Goal: Check status: Check status

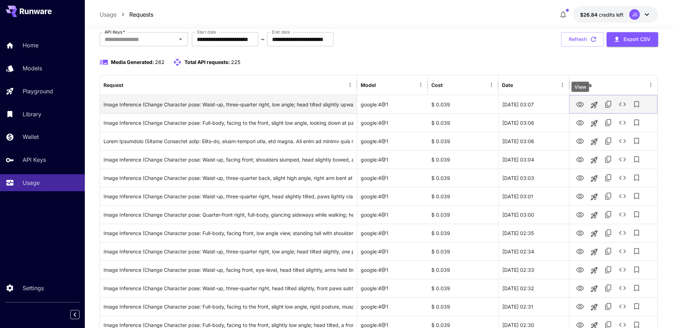
click at [580, 102] on icon "View" at bounding box center [580, 104] width 8 height 5
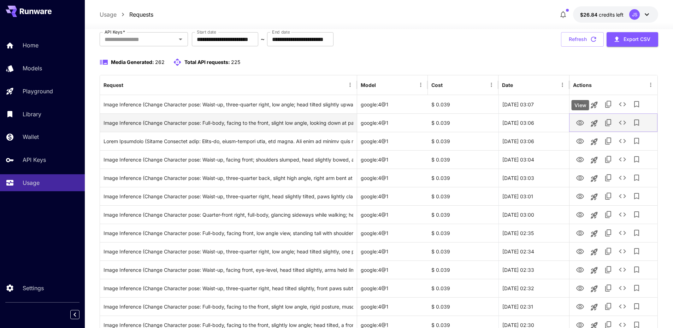
click at [579, 120] on icon "View" at bounding box center [580, 122] width 8 height 5
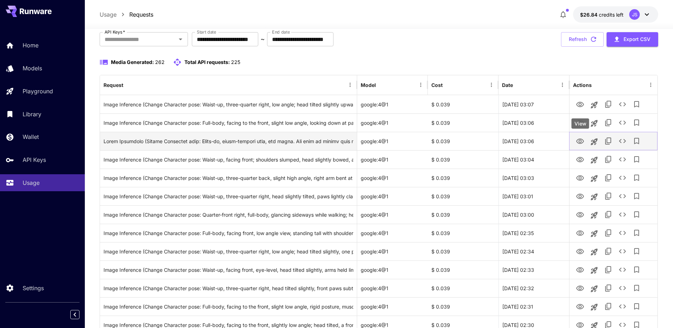
click at [581, 142] on icon "View" at bounding box center [580, 141] width 8 height 8
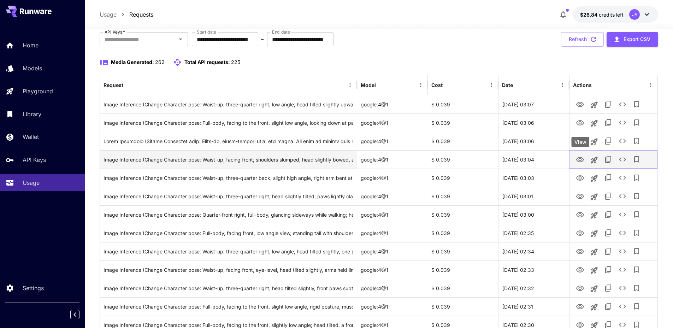
click at [580, 160] on icon "View" at bounding box center [580, 159] width 8 height 5
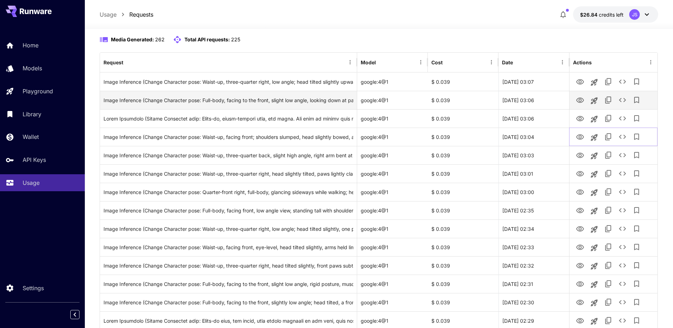
scroll to position [67, 0]
click at [506, 35] on div "Media Generated: 262 Total API requests: 225" at bounding box center [379, 39] width 559 height 8
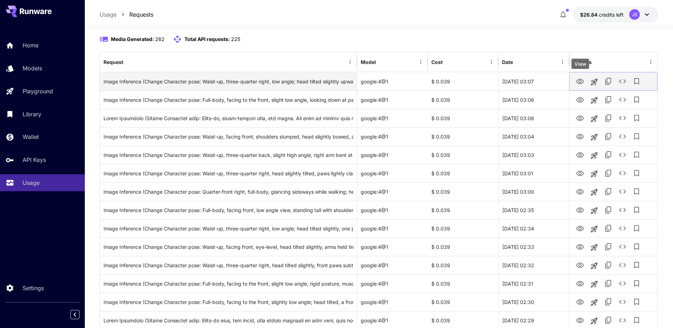
click at [581, 81] on icon "View" at bounding box center [580, 81] width 8 height 5
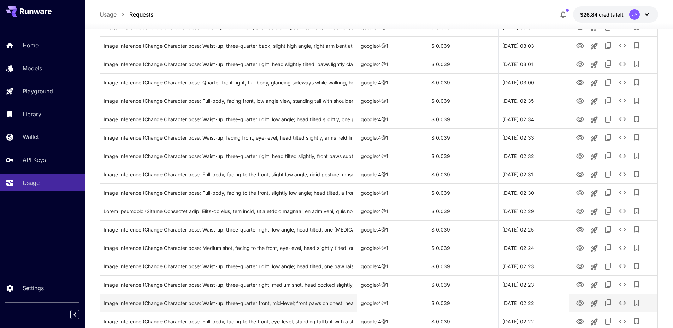
scroll to position [320, 0]
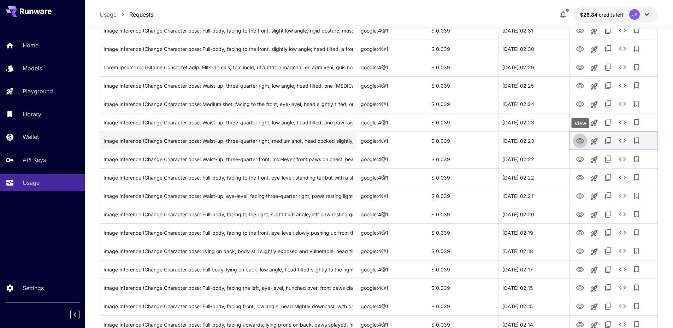
click at [580, 142] on icon "View" at bounding box center [580, 141] width 8 height 8
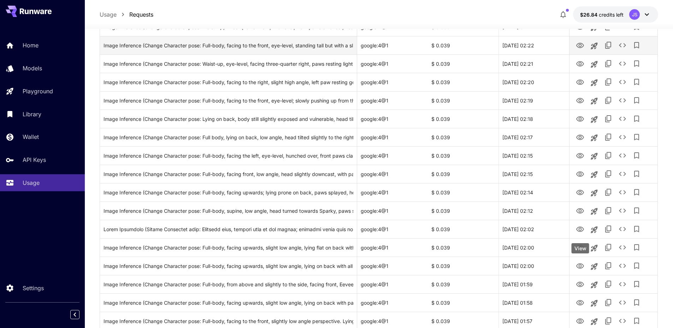
scroll to position [544, 0]
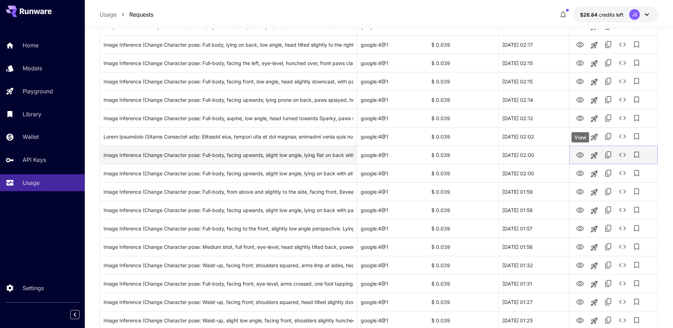
click at [580, 153] on icon "View" at bounding box center [580, 155] width 8 height 8
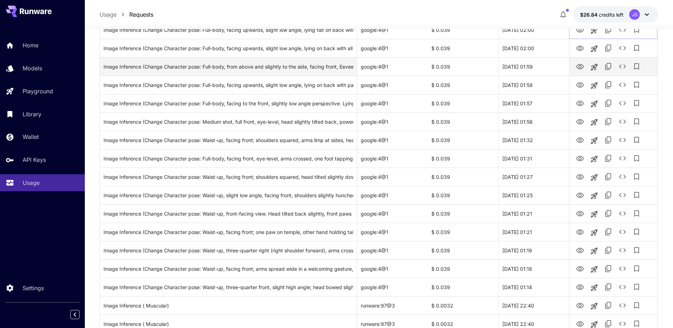
scroll to position [769, 0]
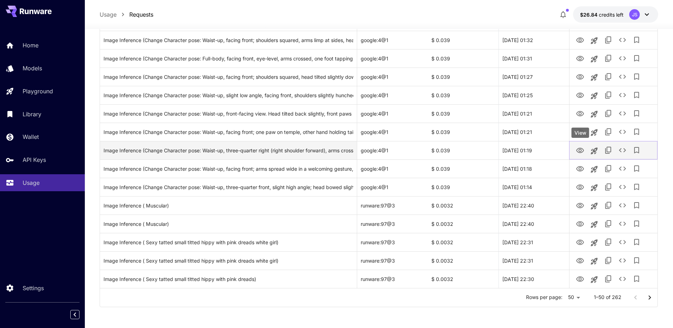
click at [580, 146] on icon "View" at bounding box center [580, 150] width 8 height 8
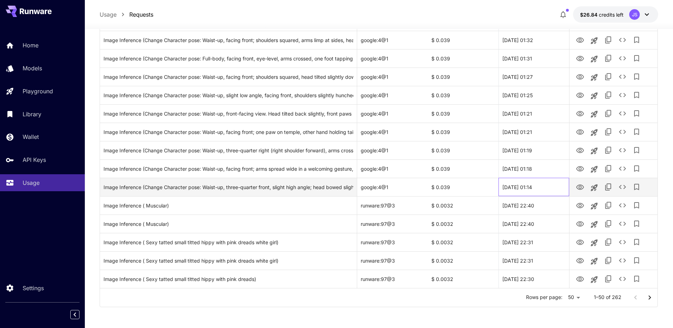
drag, startPoint x: 546, startPoint y: 187, endPoint x: 535, endPoint y: 188, distance: 11.0
click at [535, 188] on div "[DATE] 01:14" at bounding box center [533, 187] width 71 height 18
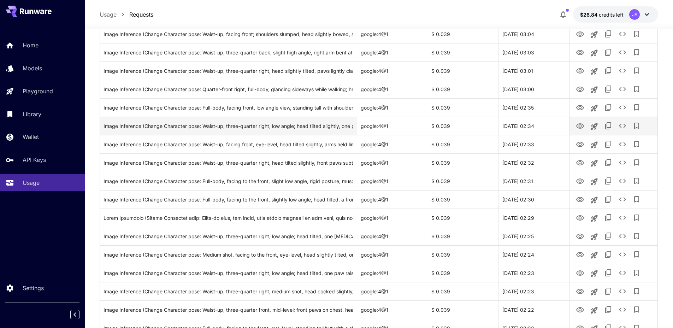
scroll to position [169, 0]
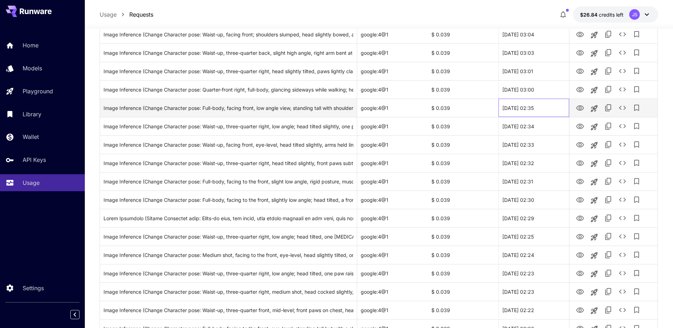
drag, startPoint x: 551, startPoint y: 106, endPoint x: 541, endPoint y: 100, distance: 11.9
click at [541, 100] on div "[DATE] 02:35" at bounding box center [533, 108] width 71 height 18
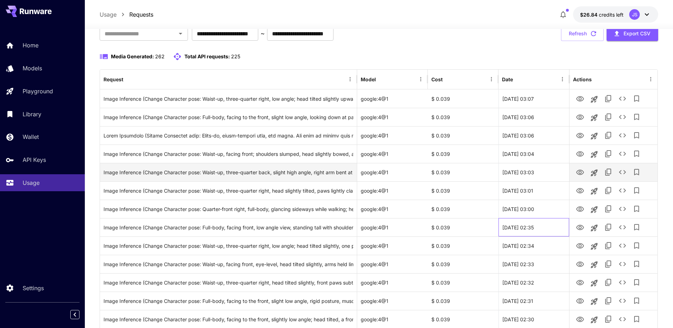
scroll to position [48, 0]
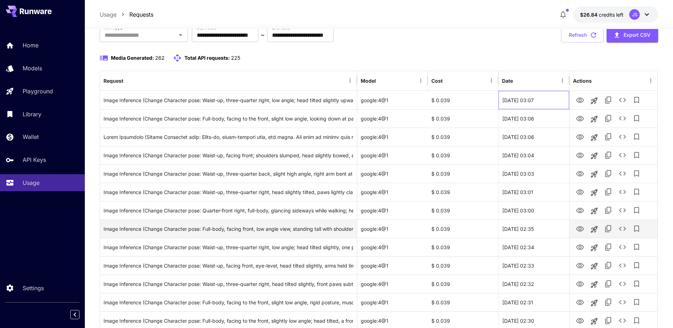
drag, startPoint x: 545, startPoint y: 99, endPoint x: 540, endPoint y: 233, distance: 134.7
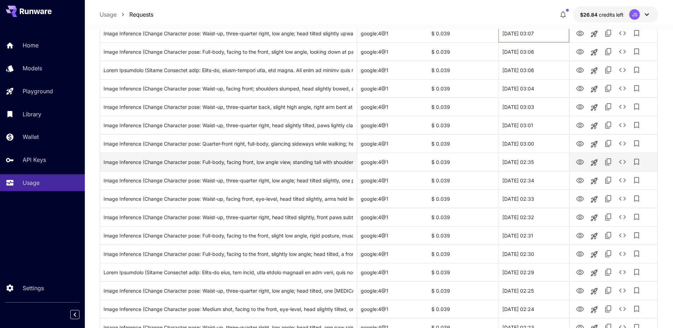
scroll to position [318, 0]
